Goal: Transaction & Acquisition: Purchase product/service

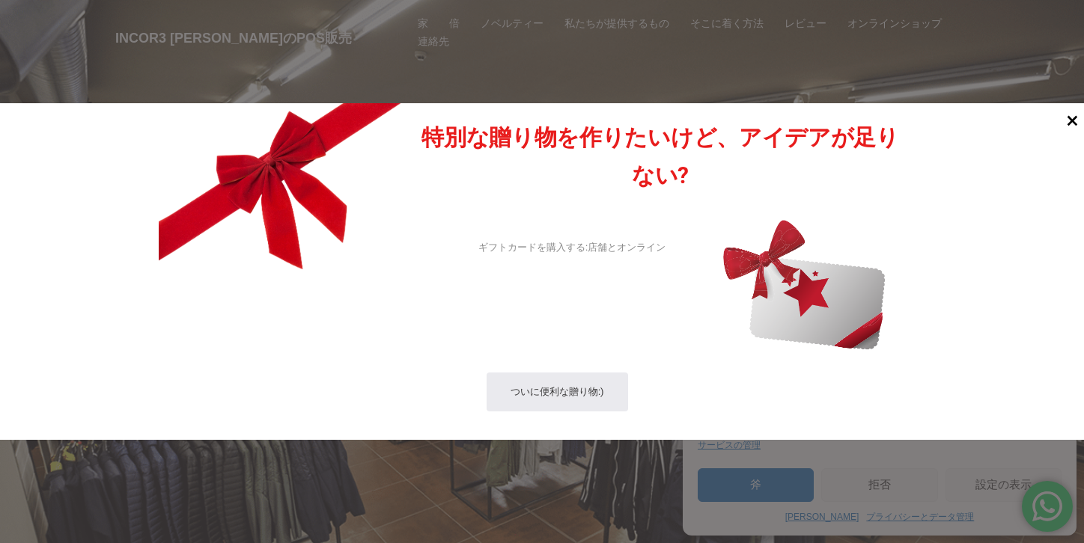
click at [1073, 123] on icon at bounding box center [1072, 121] width 10 height 10
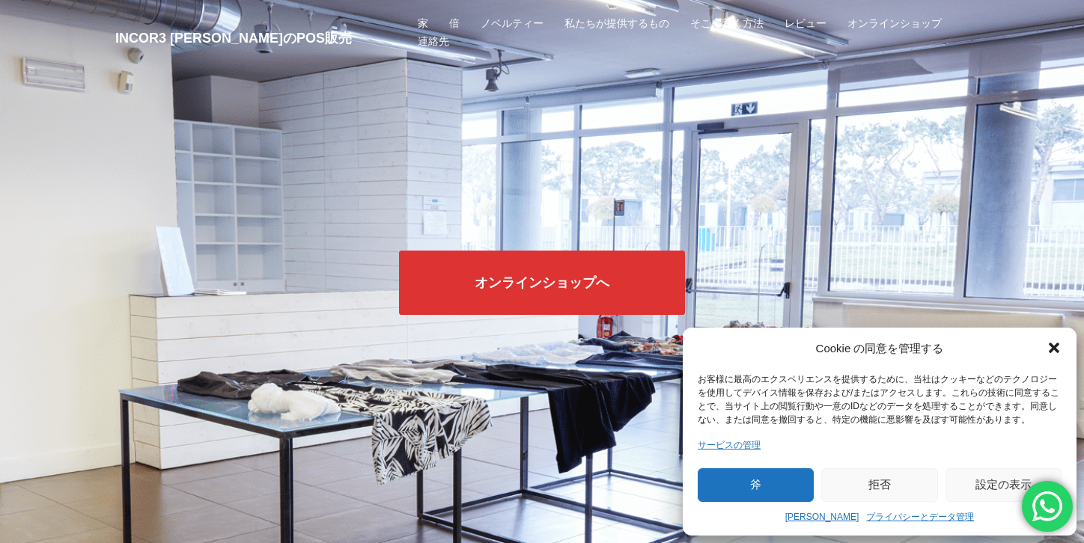
click at [1063, 346] on div "Cookie の同意を管理する お客様に最高のエクスペリエンスを提供するために、当社はクッキーなどのテクノロジーを使用してデバイス情報を保存および/またはアク…" at bounding box center [879, 432] width 394 height 208
click at [1050, 345] on icon "ダイアログボックスを閉じる" at bounding box center [1053, 348] width 10 height 10
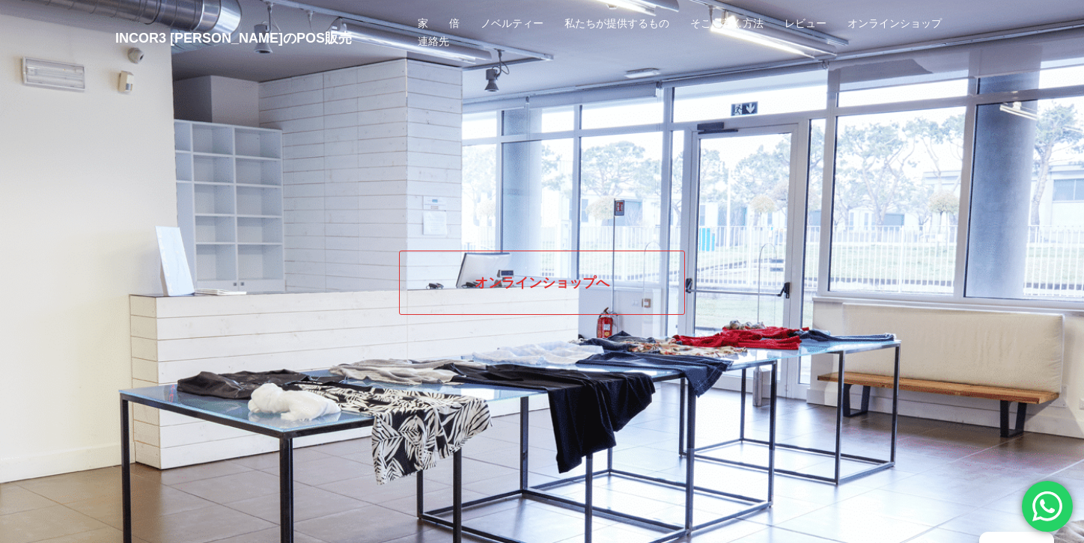
click at [552, 270] on link "オンラインショップへ" at bounding box center [542, 283] width 286 height 64
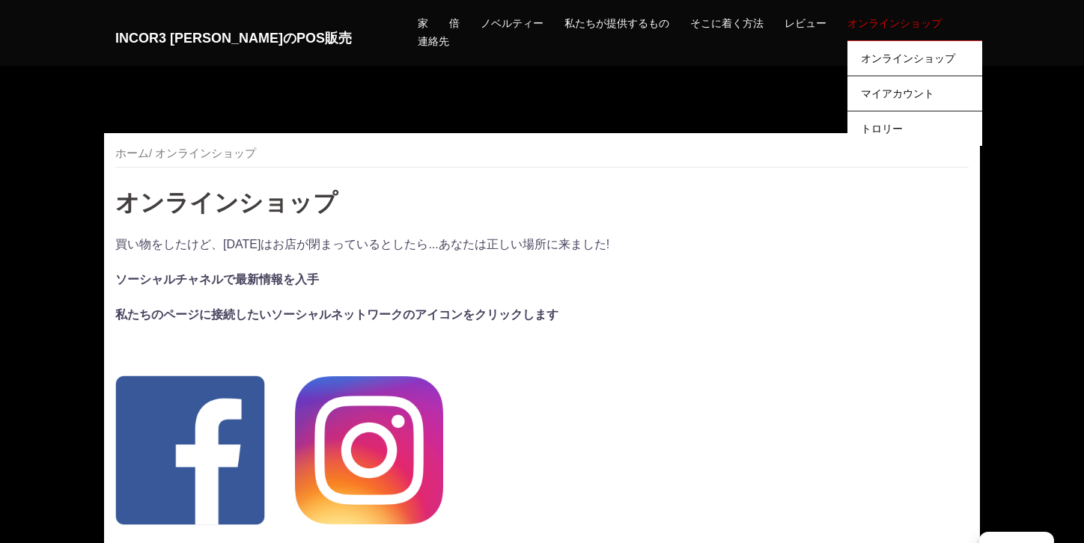
click at [902, 25] on link "オンラインショップ" at bounding box center [894, 24] width 94 height 18
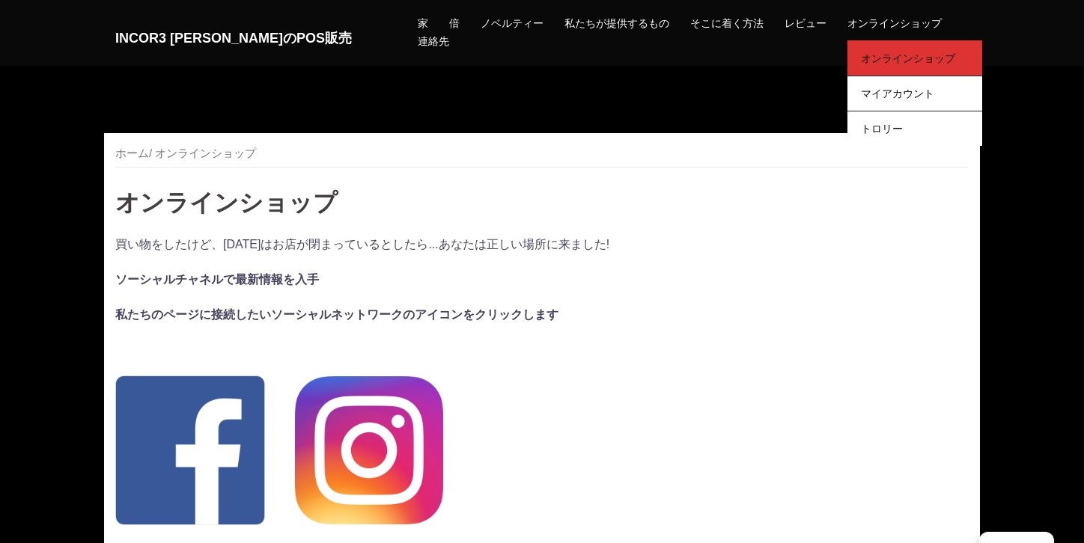
click at [892, 55] on link "オンラインショップ" at bounding box center [914, 57] width 135 height 35
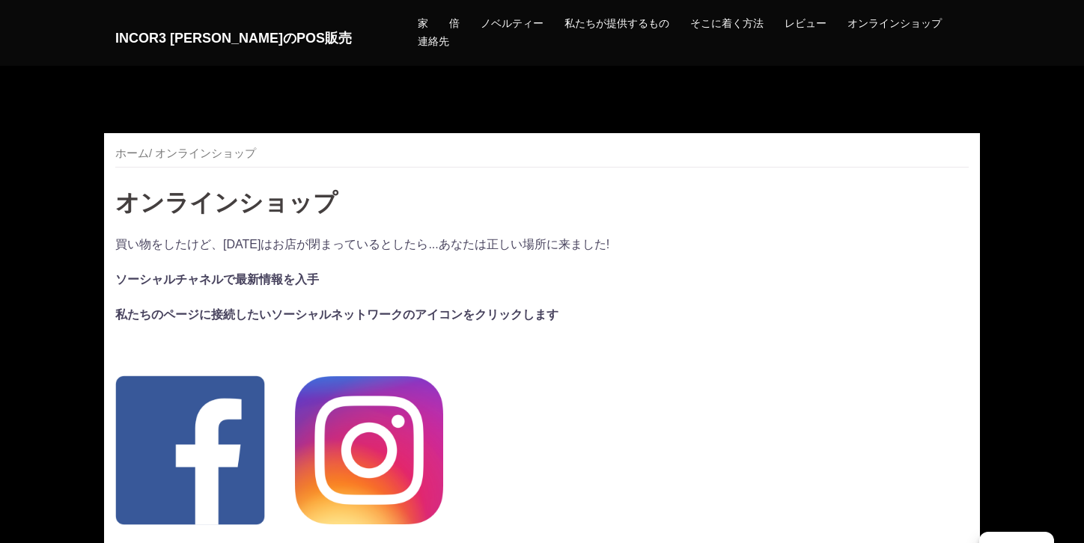
click at [373, 447] on img at bounding box center [369, 450] width 148 height 148
